Goal: Check status: Check status

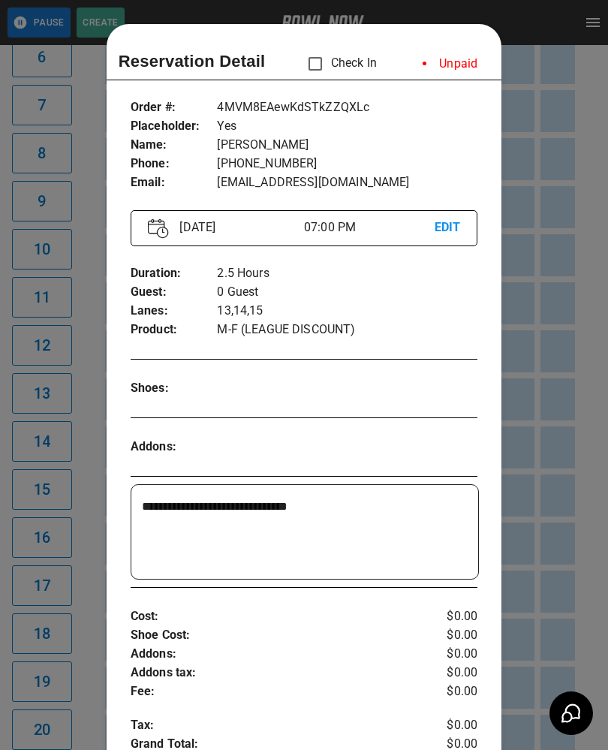
scroll to position [24, 0]
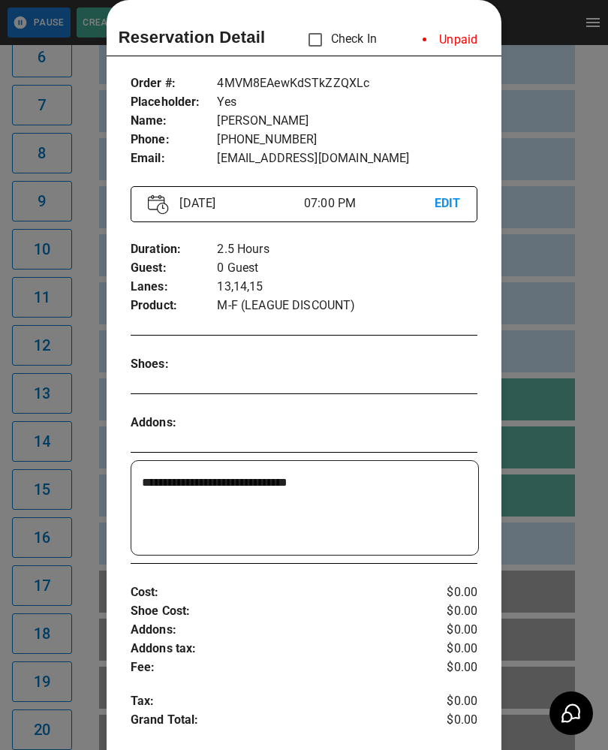
click at [573, 300] on div at bounding box center [304, 375] width 608 height 750
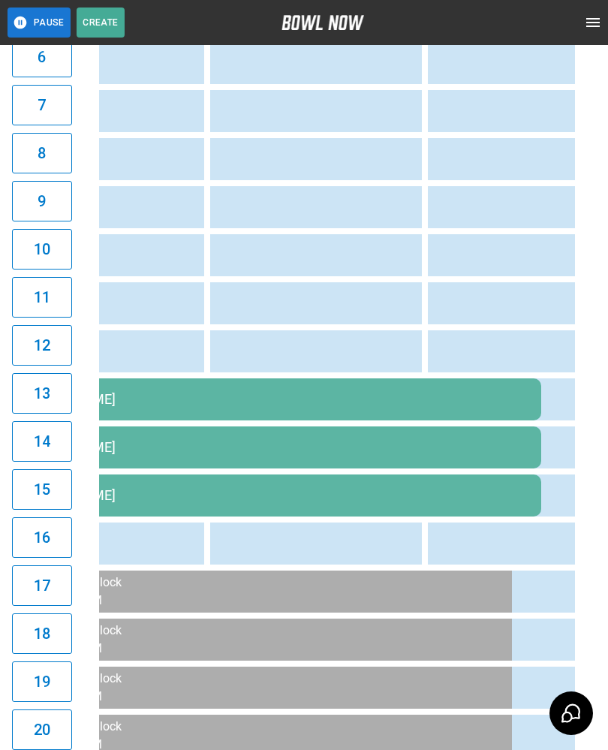
scroll to position [0, 0]
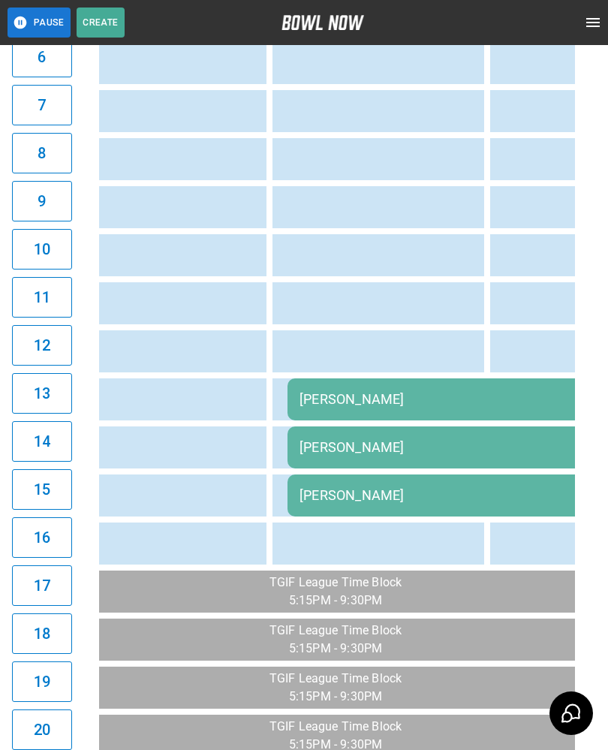
click at [348, 404] on div "[PERSON_NAME]" at bounding box center [559, 399] width 518 height 16
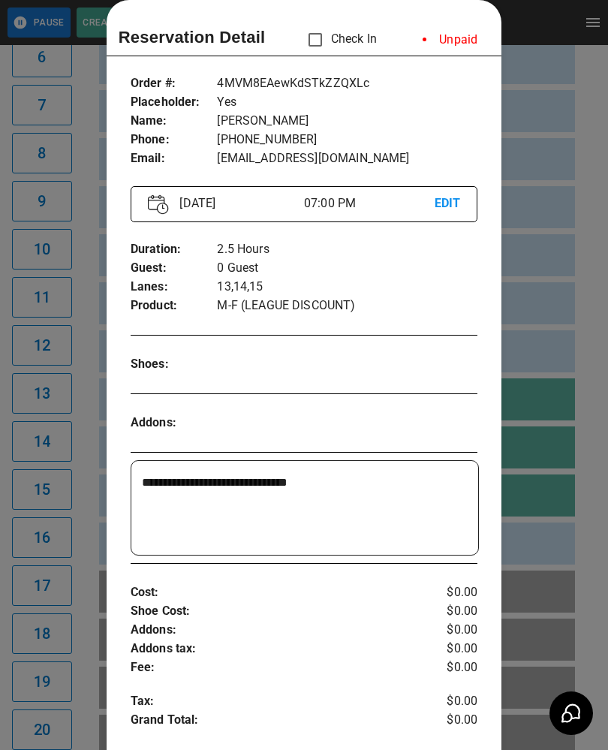
click at [542, 564] on div at bounding box center [304, 375] width 608 height 750
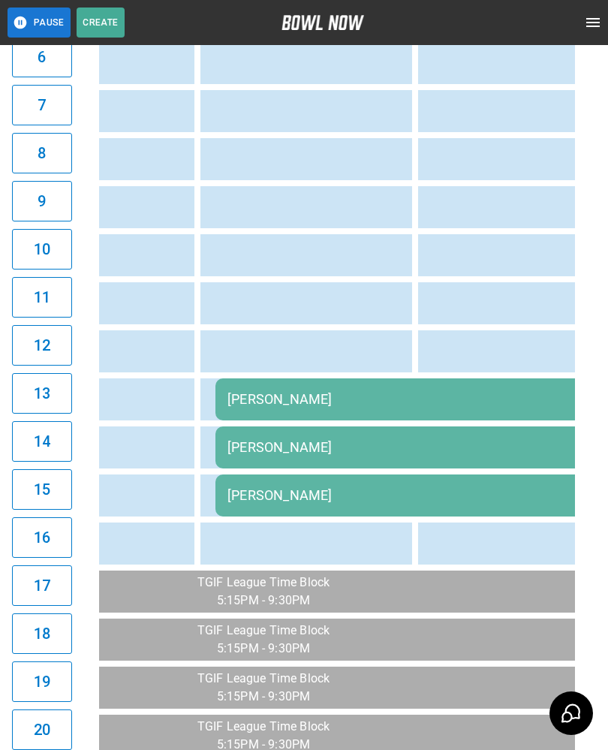
click at [463, 490] on div "[PERSON_NAME]" at bounding box center [487, 495] width 518 height 16
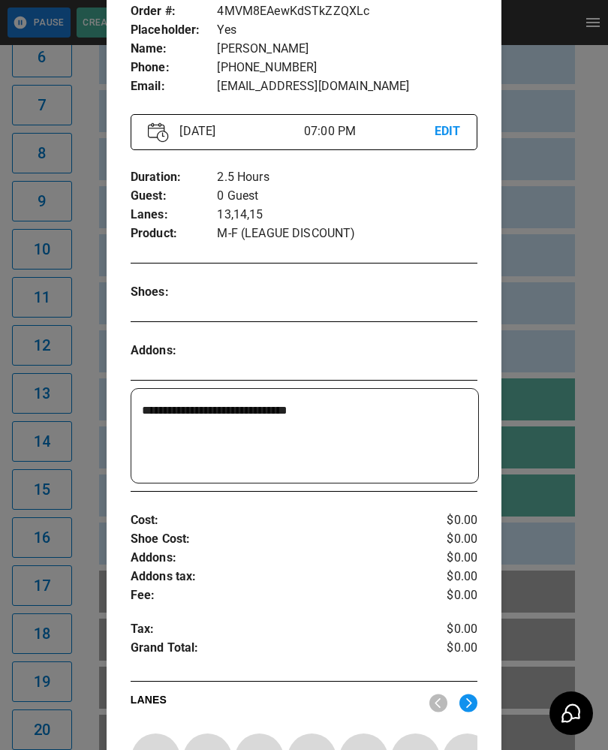
click at [560, 518] on div at bounding box center [304, 375] width 608 height 750
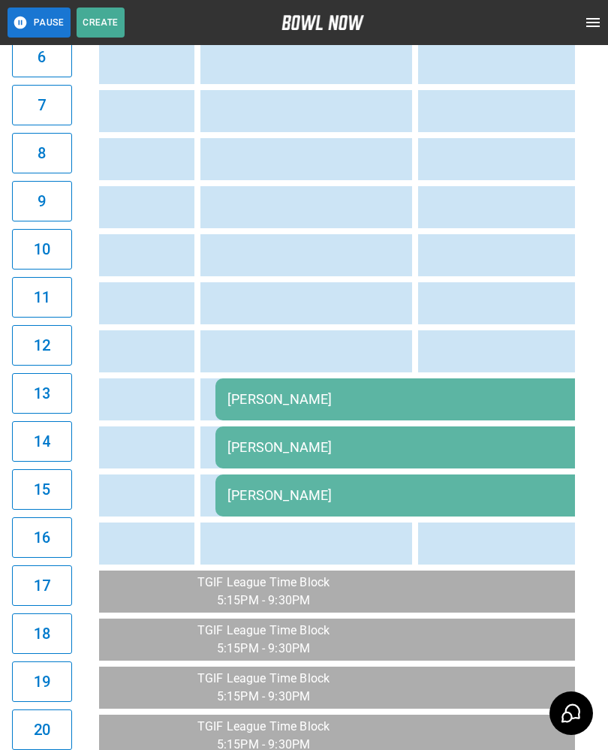
click at [503, 499] on div "[PERSON_NAME]" at bounding box center [487, 495] width 518 height 16
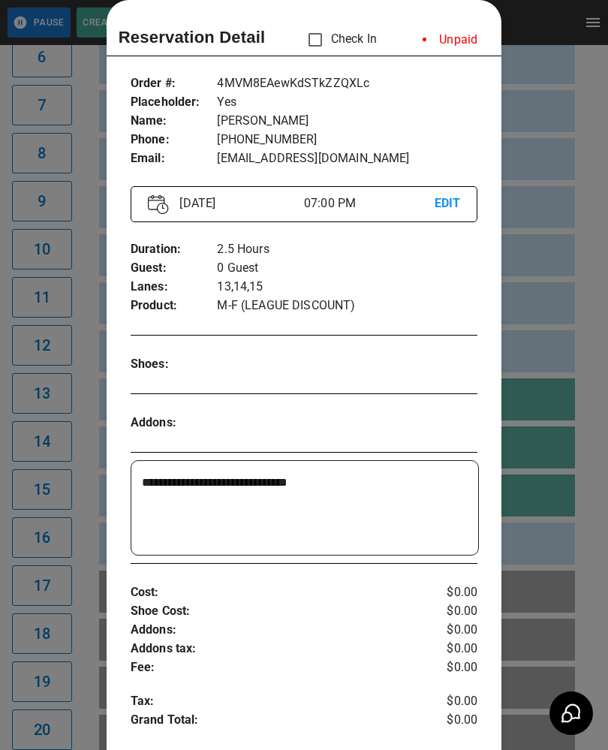
click at [583, 546] on div at bounding box center [304, 375] width 608 height 750
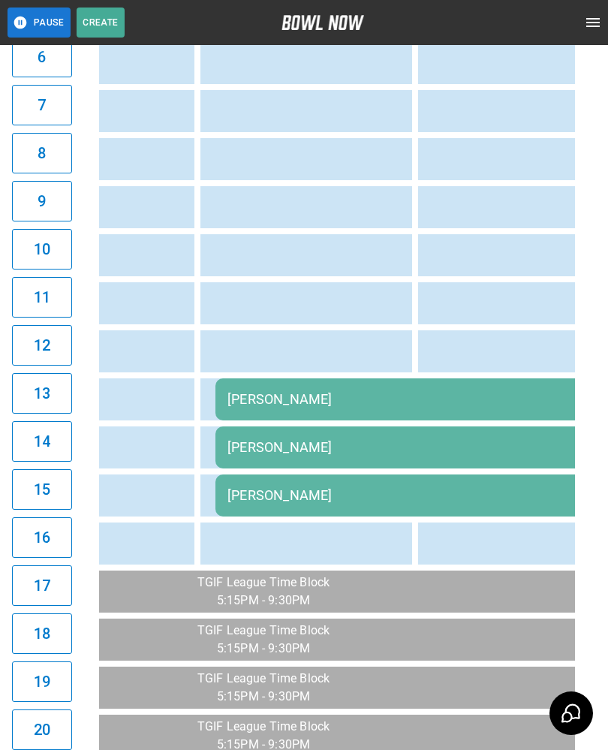
click at [312, 403] on div "[PERSON_NAME]" at bounding box center [487, 399] width 518 height 16
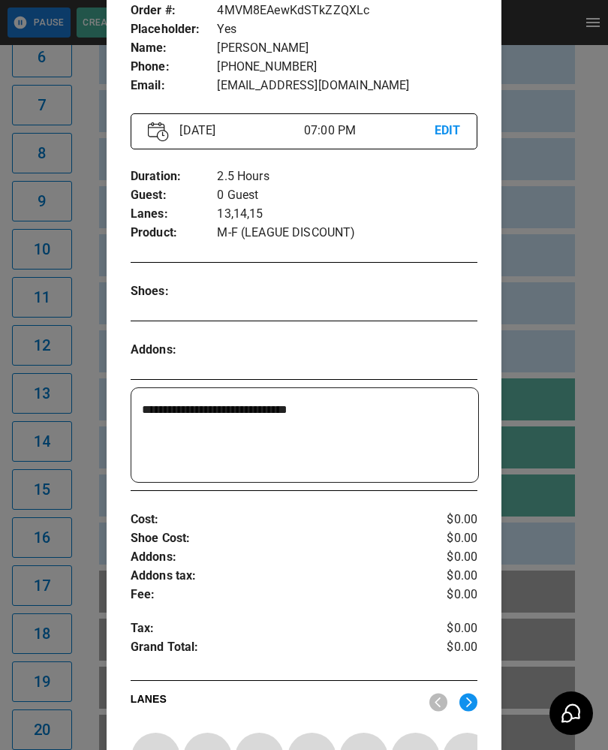
scroll to position [100, 0]
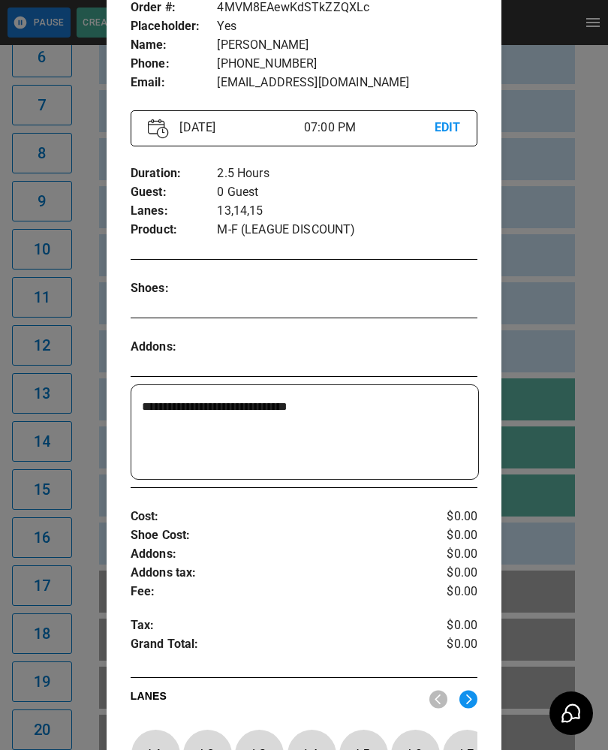
click at [538, 556] on div at bounding box center [304, 375] width 608 height 750
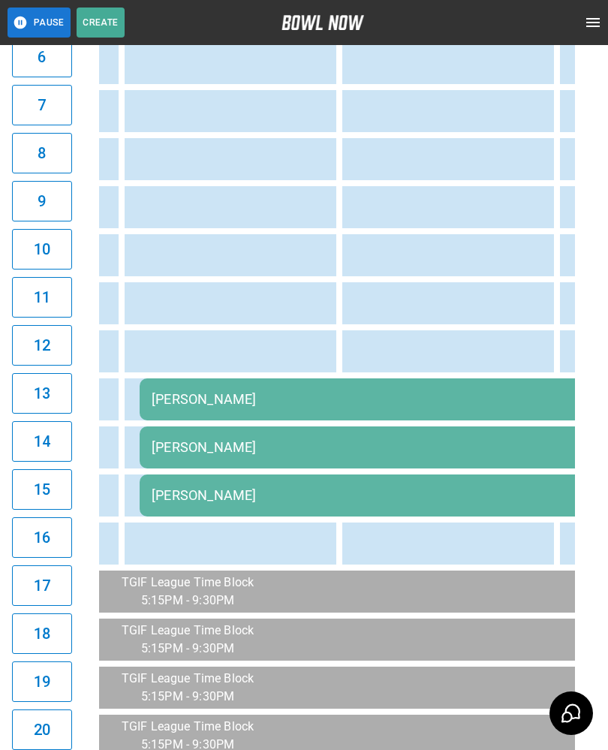
scroll to position [0, 2186]
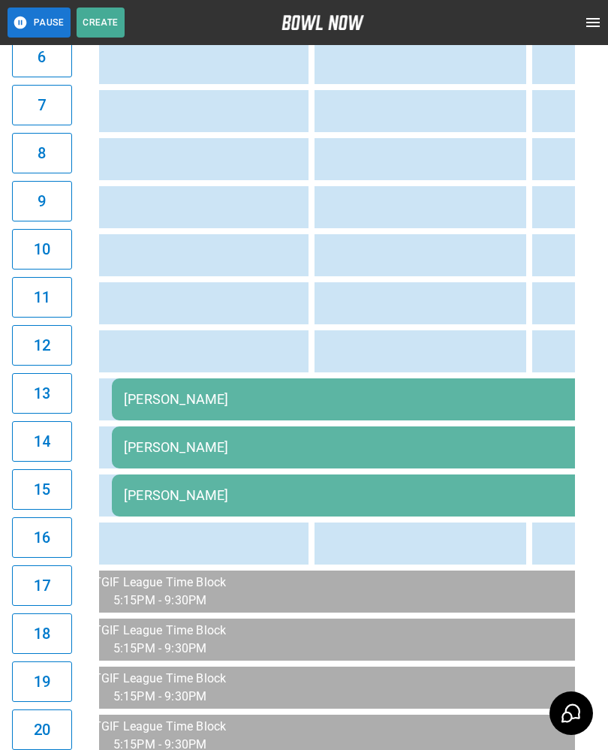
click at [411, 579] on td "sticky table" at bounding box center [410, 592] width 49 height 42
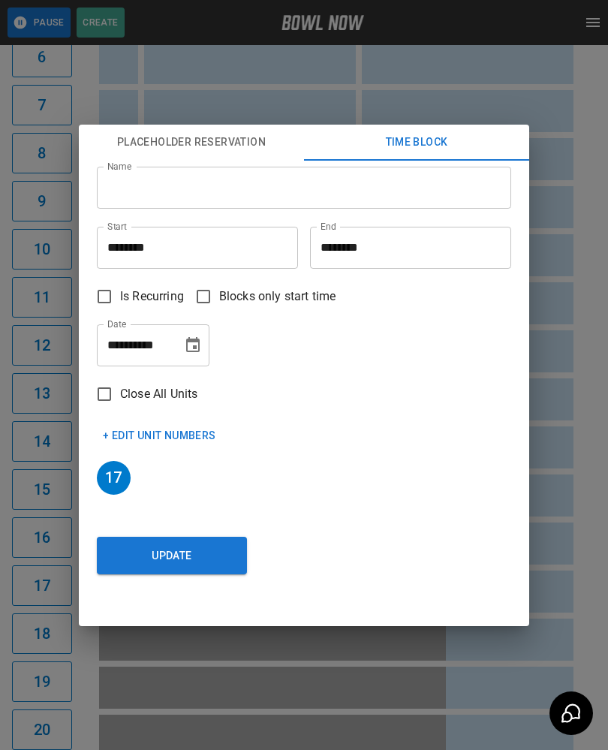
scroll to position [0, 2675]
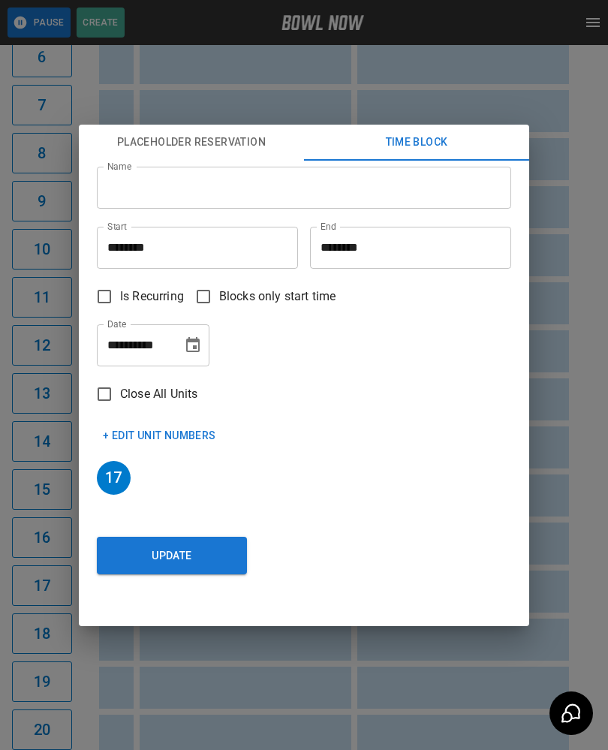
click at [554, 544] on div "**********" at bounding box center [304, 375] width 608 height 750
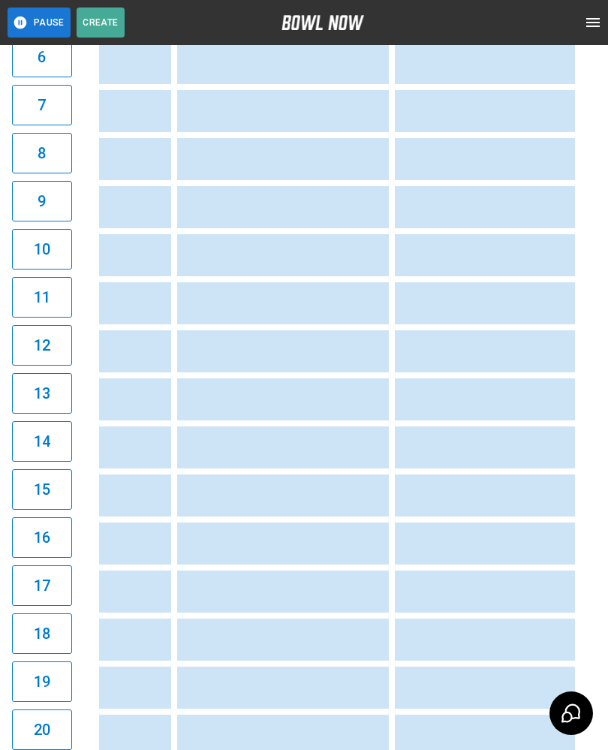
scroll to position [0, 2975]
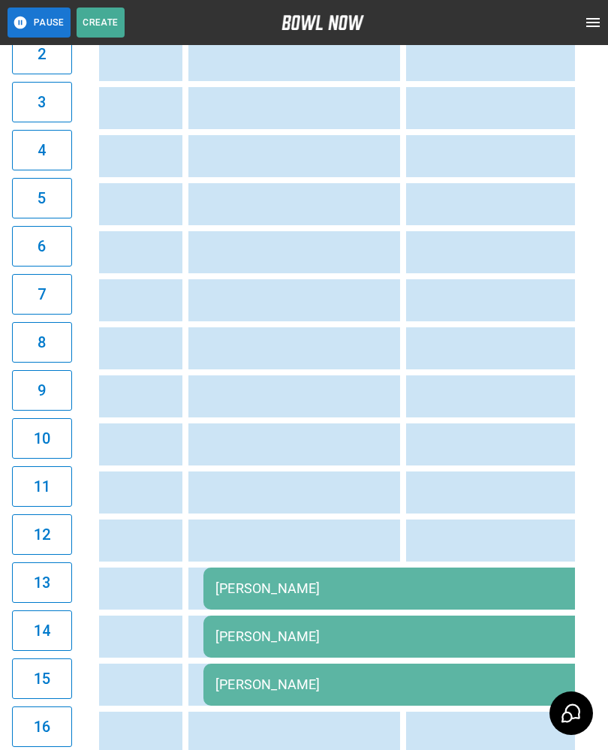
click at [436, 592] on div "[PERSON_NAME]" at bounding box center [475, 588] width 518 height 16
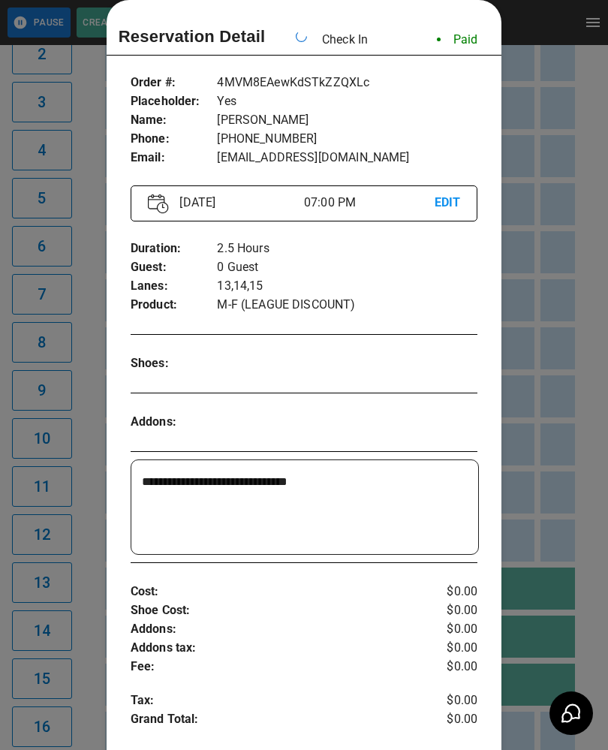
scroll to position [0, 2178]
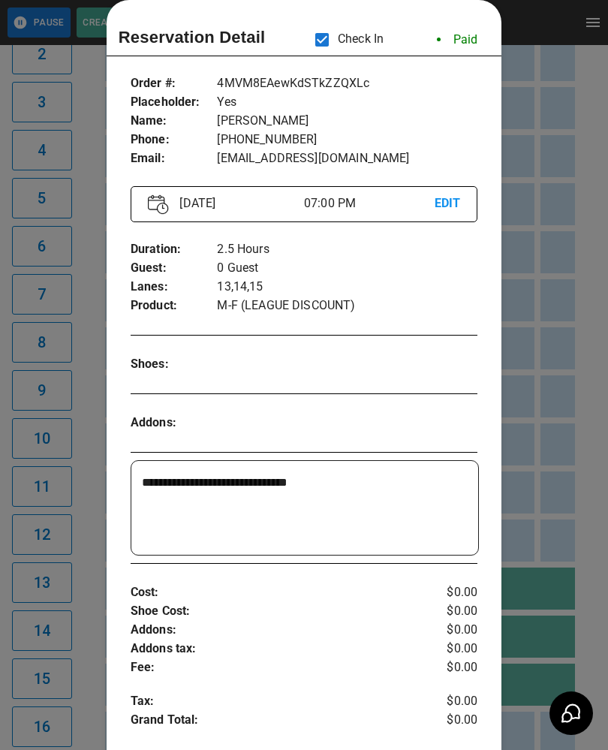
click at [550, 99] on div at bounding box center [304, 375] width 608 height 750
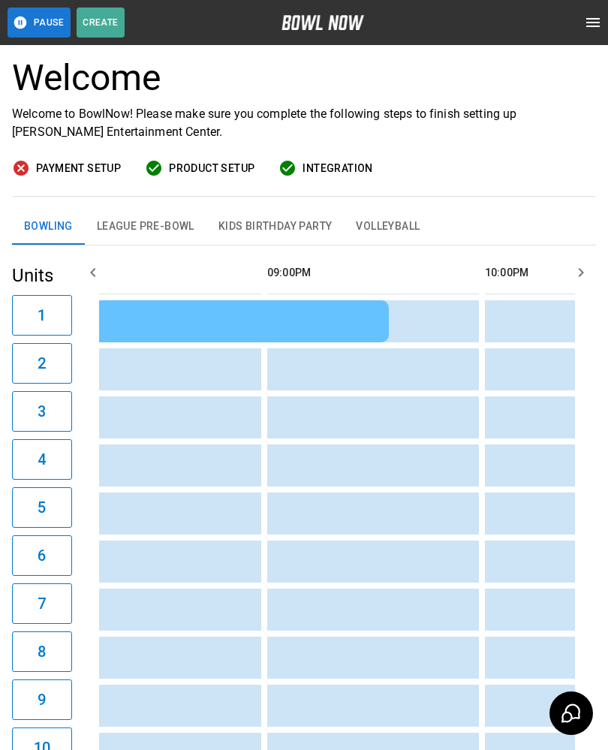
scroll to position [0, 2380]
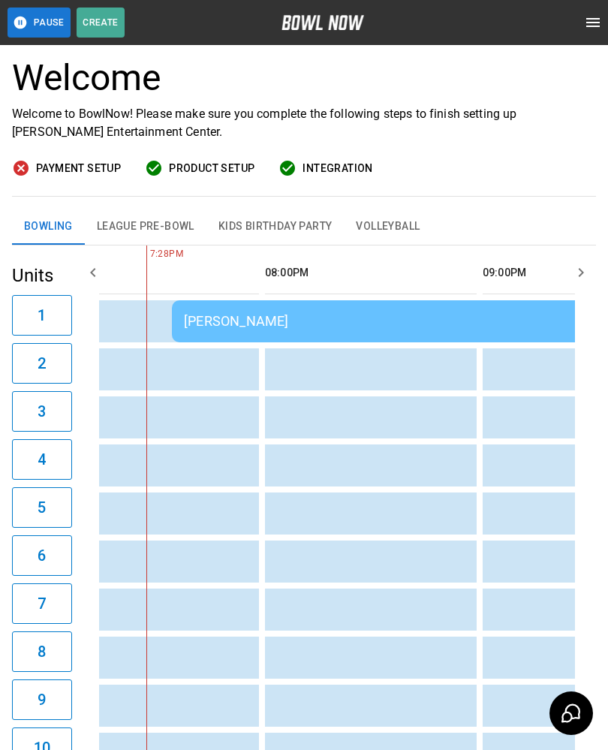
click at [336, 317] on div "[PERSON_NAME]" at bounding box center [388, 321] width 408 height 16
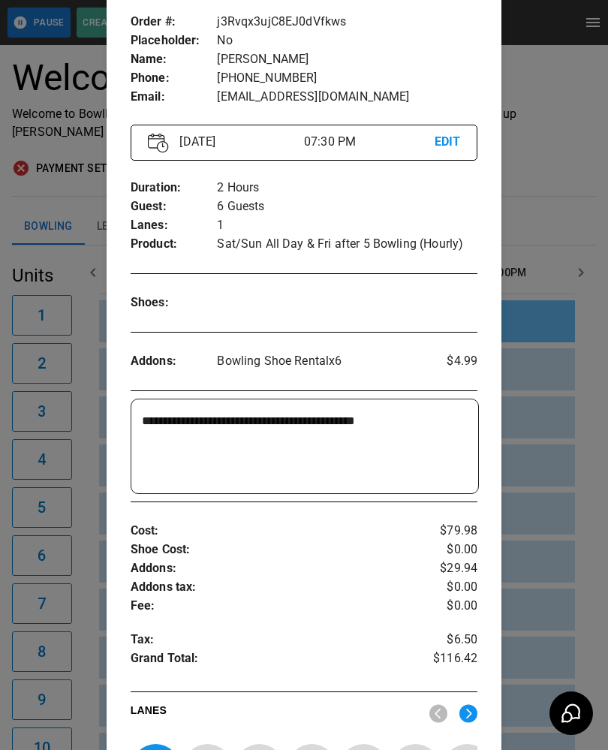
click at [557, 499] on div at bounding box center [304, 375] width 608 height 750
